Goal: Information Seeking & Learning: Compare options

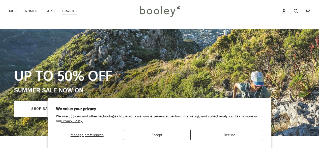
scroll to position [28, 0]
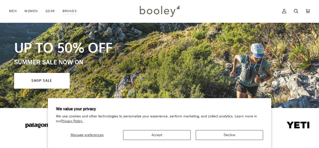
drag, startPoint x: 160, startPoint y: 143, endPoint x: 152, endPoint y: 136, distance: 10.9
click at [152, 136] on section "We value your privacy We use cookies and other technologies to personalize your…" at bounding box center [160, 123] width 224 height 50
click at [152, 136] on button "Accept" at bounding box center [156, 135] width 67 height 10
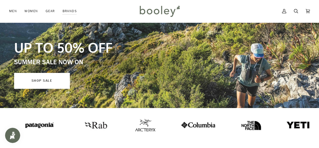
click at [50, 88] on link "SHOP SALE" at bounding box center [42, 81] width 56 height 16
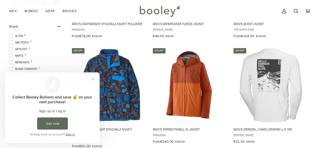
scroll to position [325, 0]
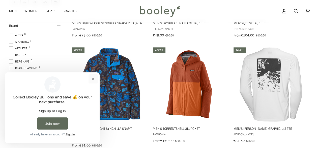
click at [93, 78] on button "Close prompt" at bounding box center [93, 78] width 9 height 9
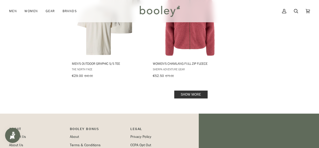
scroll to position [823, 0]
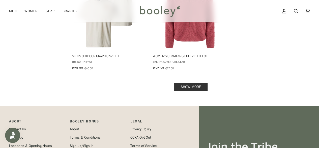
click at [194, 83] on link "Show more" at bounding box center [190, 87] width 33 height 8
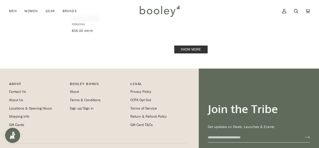
scroll to position [1548, 0]
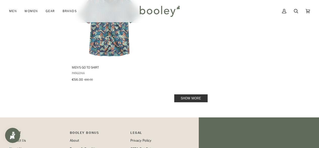
click at [175, 94] on link "Show more" at bounding box center [190, 98] width 33 height 8
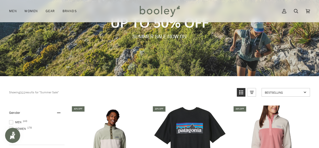
scroll to position [45, 0]
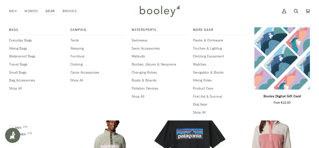
click at [49, 13] on link "Gear" at bounding box center [50, 11] width 17 height 22
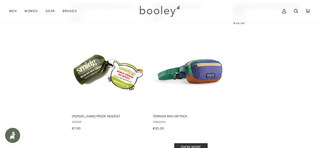
scroll to position [697, 0]
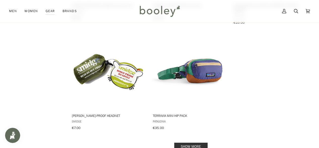
click at [192, 142] on link "Show more" at bounding box center [190, 146] width 33 height 8
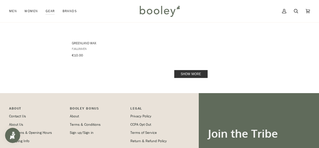
scroll to position [1508, 0]
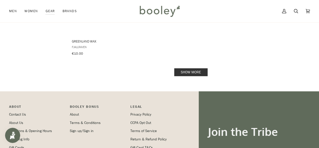
click at [188, 68] on link "Show more" at bounding box center [190, 72] width 33 height 8
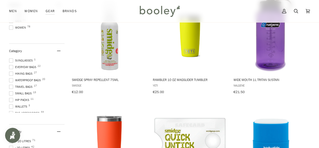
scroll to position [93, 0]
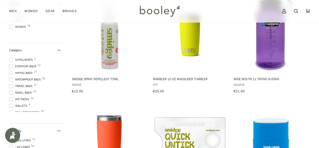
click at [12, 78] on span at bounding box center [11, 79] width 4 height 4
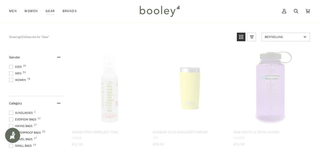
scroll to position [7, 0]
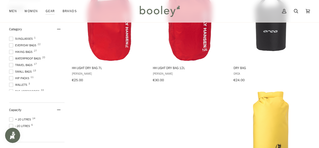
scroll to position [96, 0]
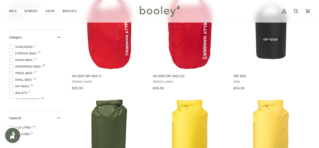
click at [13, 58] on span at bounding box center [11, 60] width 4 height 4
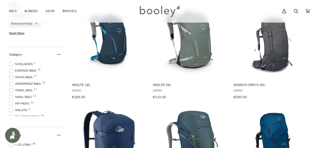
scroll to position [88, 0]
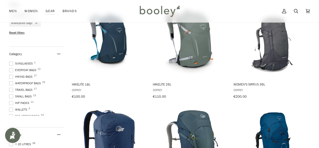
click at [10, 81] on span at bounding box center [11, 83] width 4 height 4
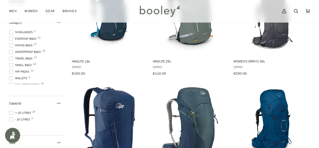
scroll to position [112, 0]
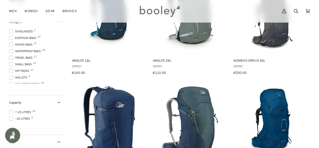
click at [11, 110] on span at bounding box center [11, 112] width 4 height 4
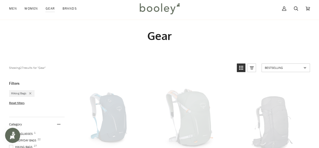
scroll to position [0, 0]
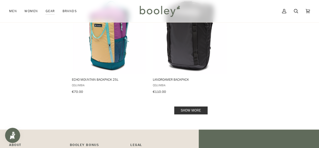
scroll to position [725, 0]
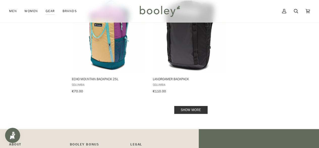
click at [190, 107] on link "Show more" at bounding box center [190, 110] width 33 height 8
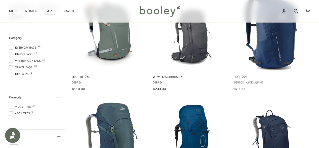
scroll to position [96, 0]
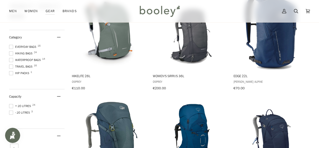
click at [9, 73] on span at bounding box center [11, 73] width 4 height 4
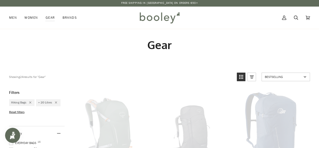
scroll to position [0, 0]
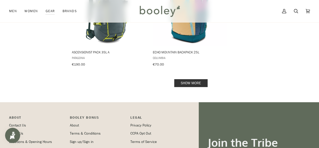
scroll to position [752, 0]
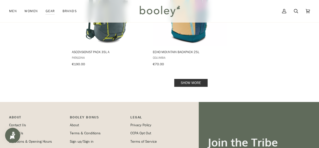
click at [193, 79] on link "Show more" at bounding box center [190, 83] width 33 height 8
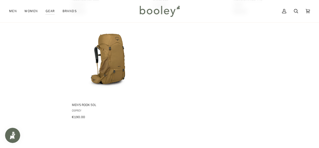
scroll to position [915, 0]
